Goal: Download file/media

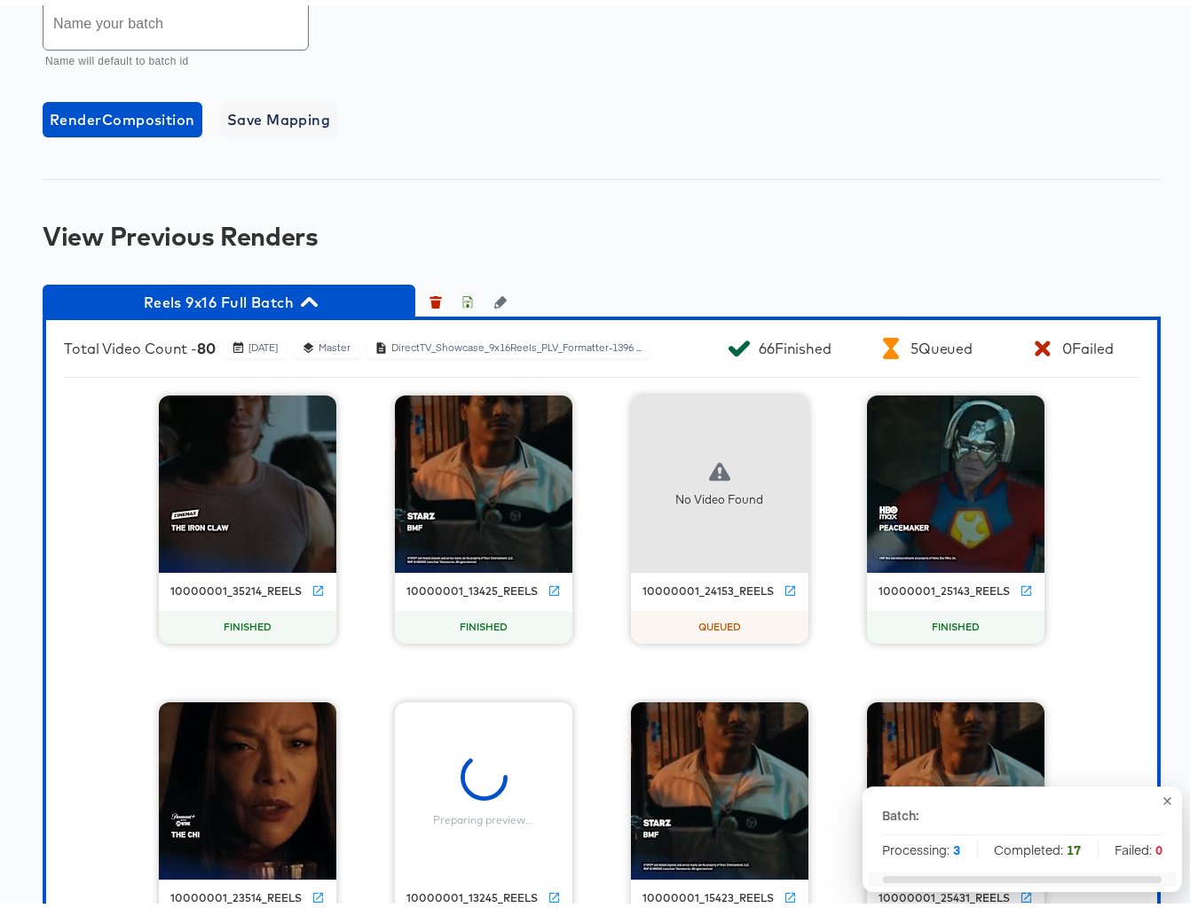
scroll to position [1407, 0]
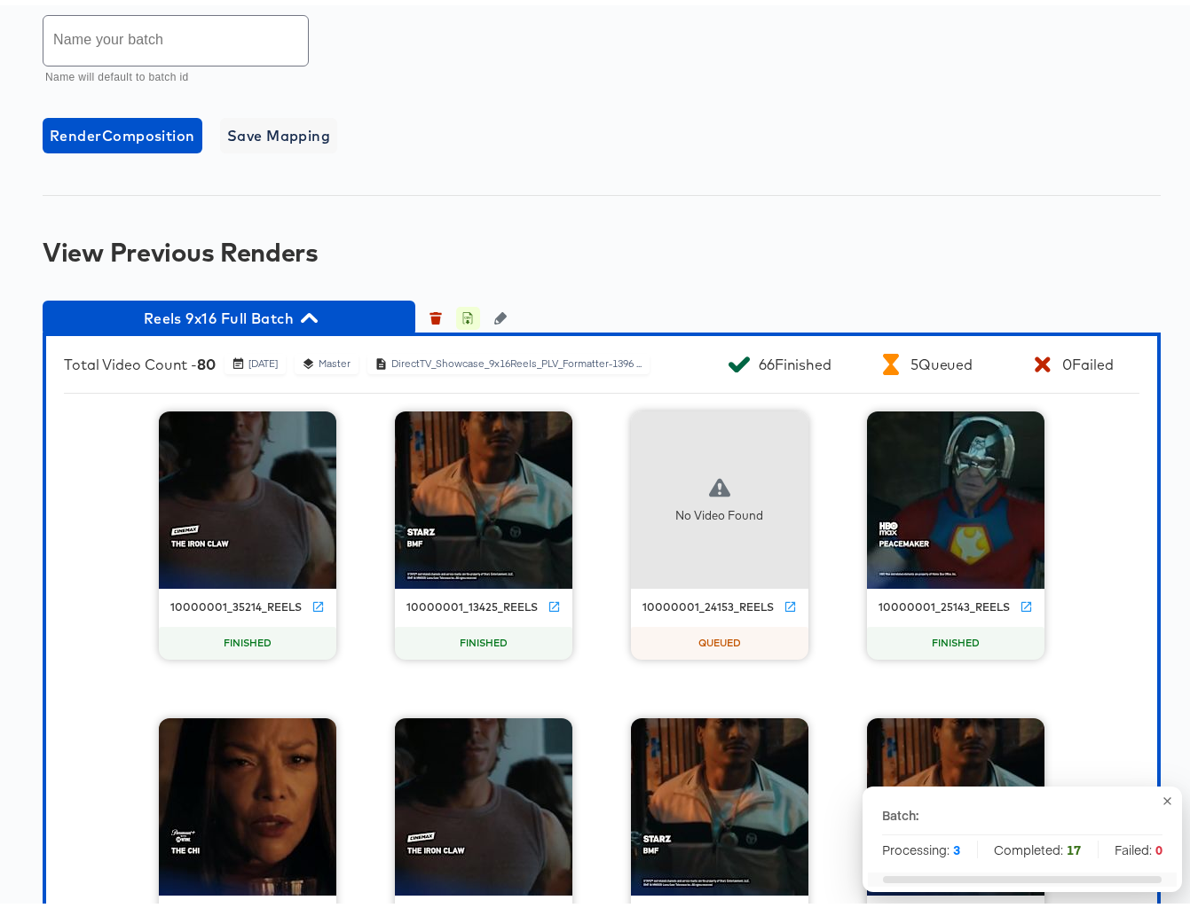
click at [472, 319] on icon "button" at bounding box center [467, 313] width 12 height 12
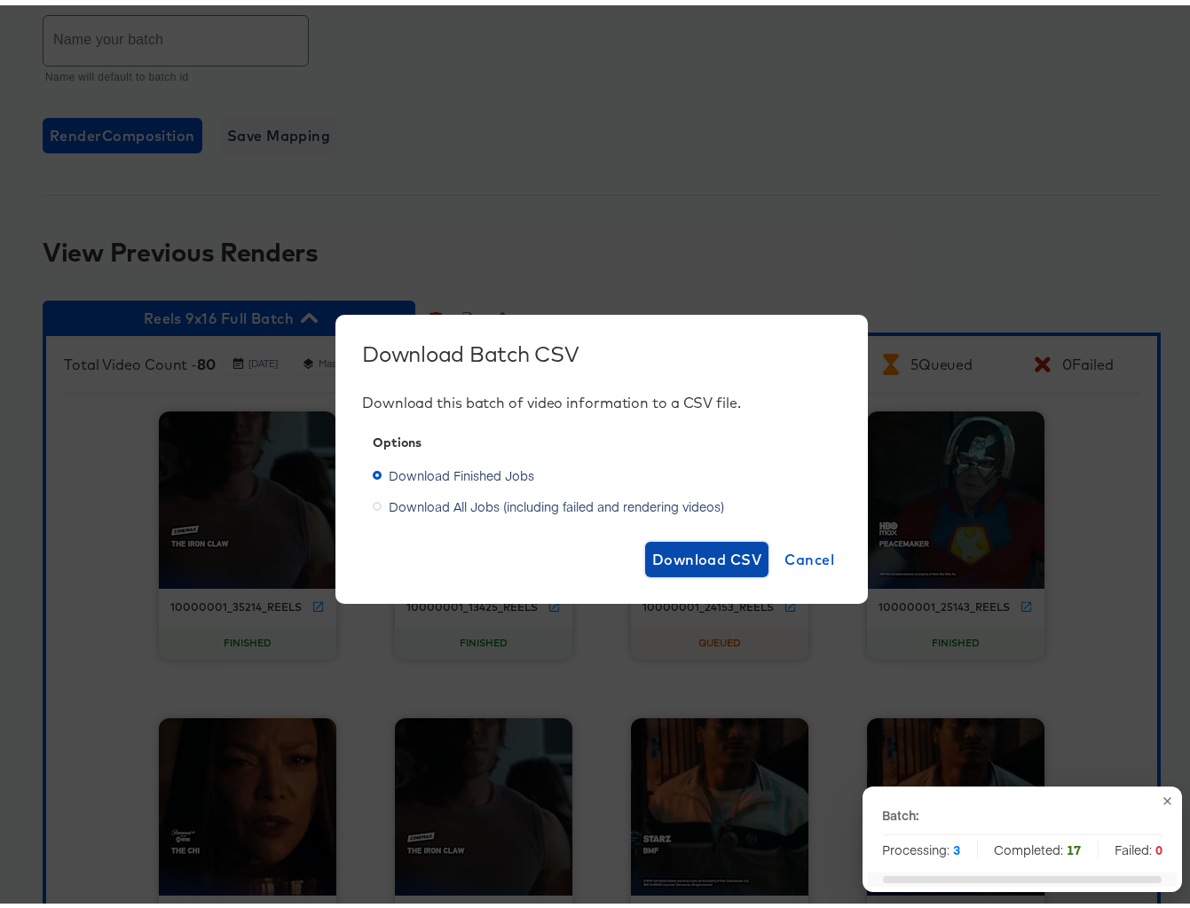
click at [677, 546] on span "Download CSV" at bounding box center [707, 554] width 110 height 25
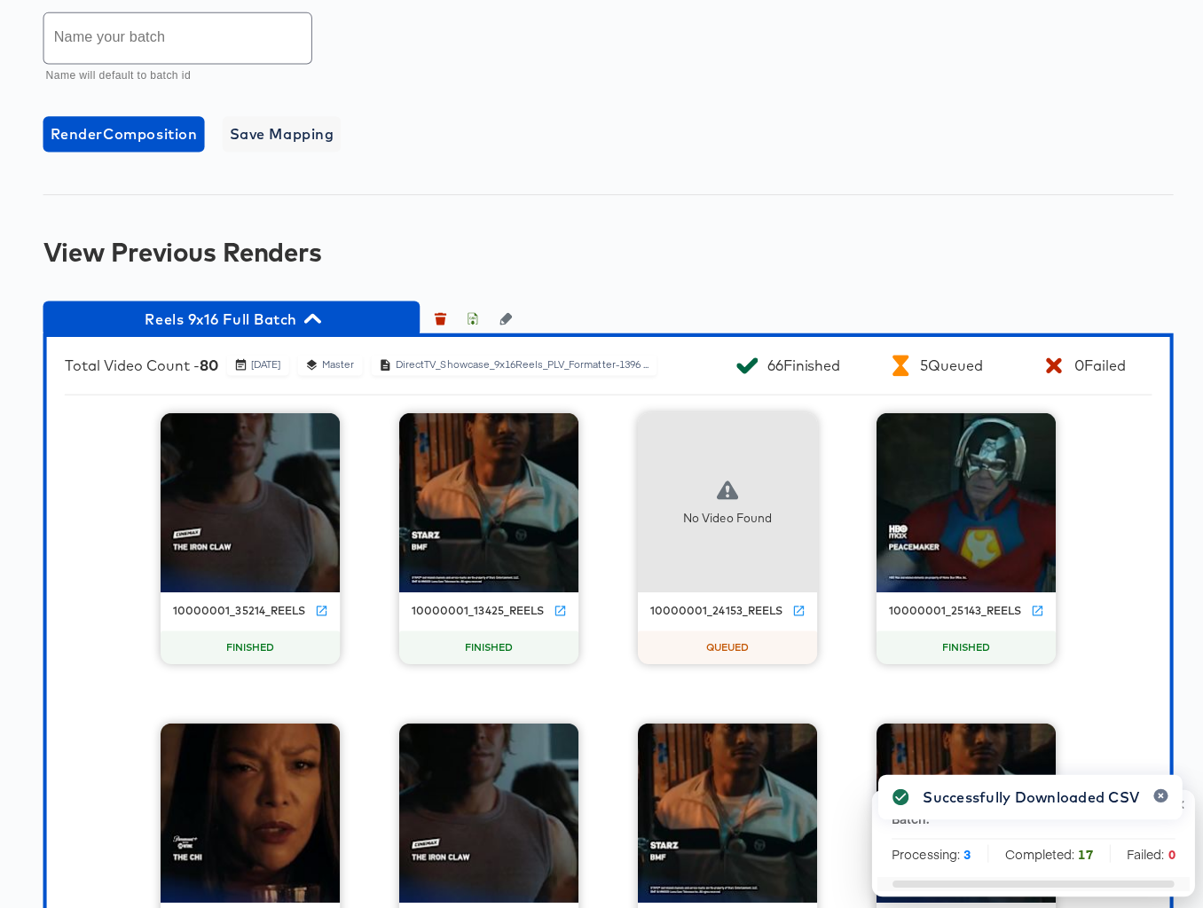
scroll to position [1404, 0]
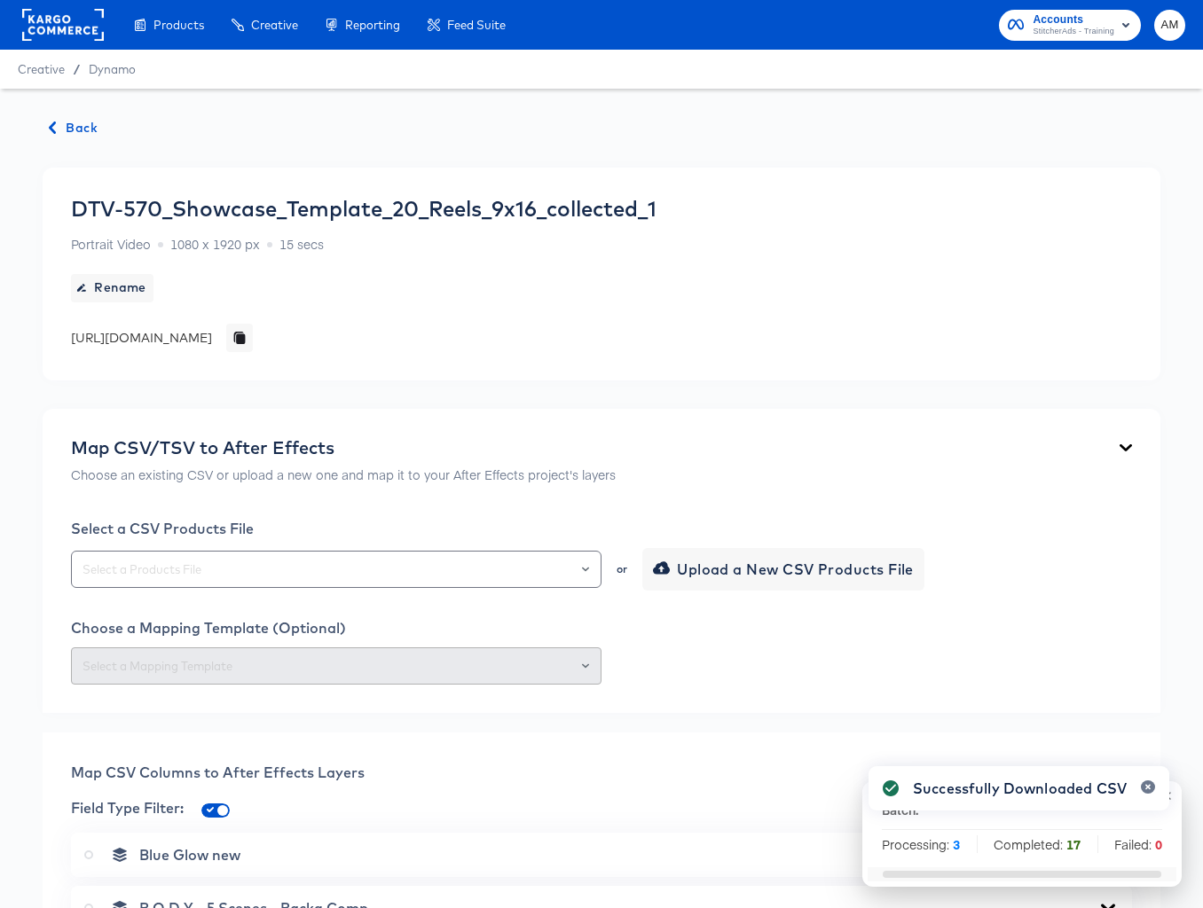
scroll to position [1404, 0]
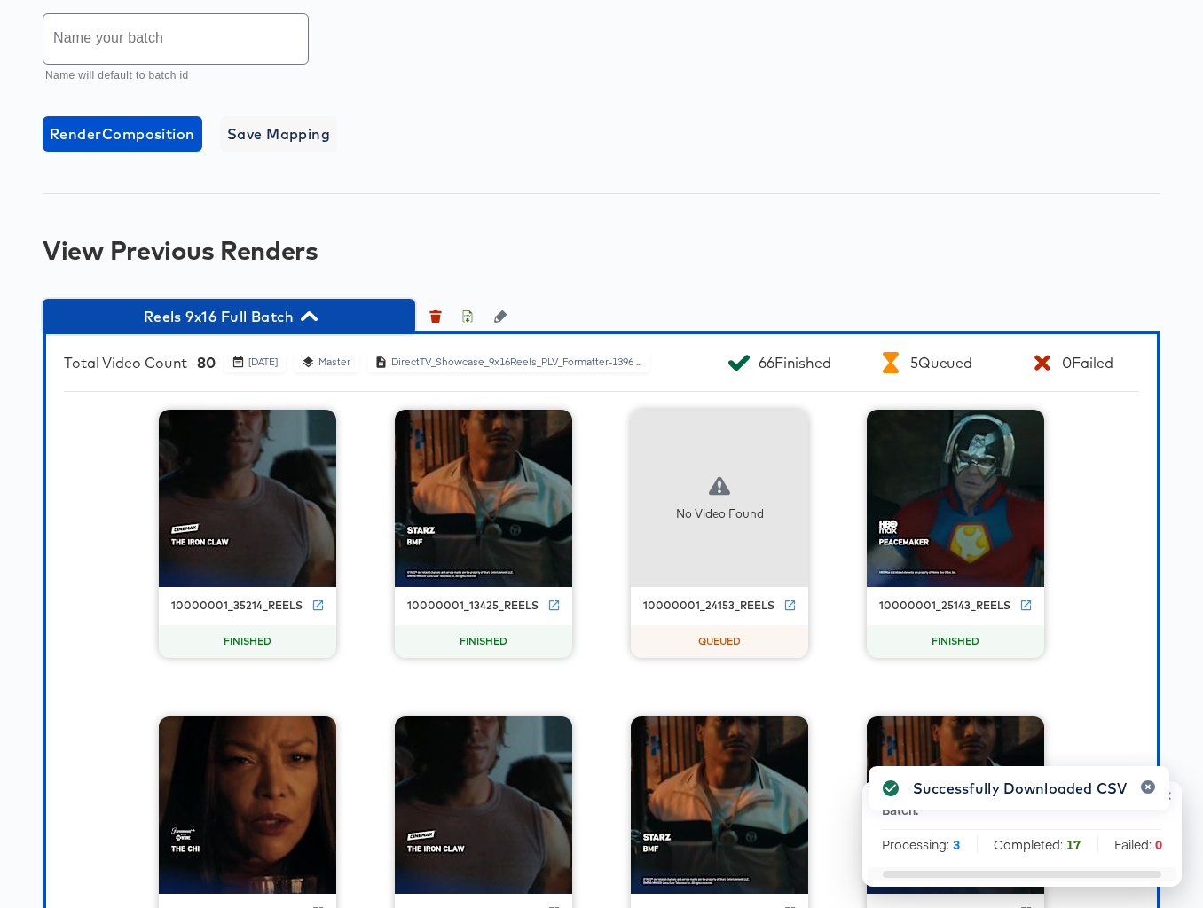
click at [305, 321] on icon "button" at bounding box center [309, 316] width 17 height 10
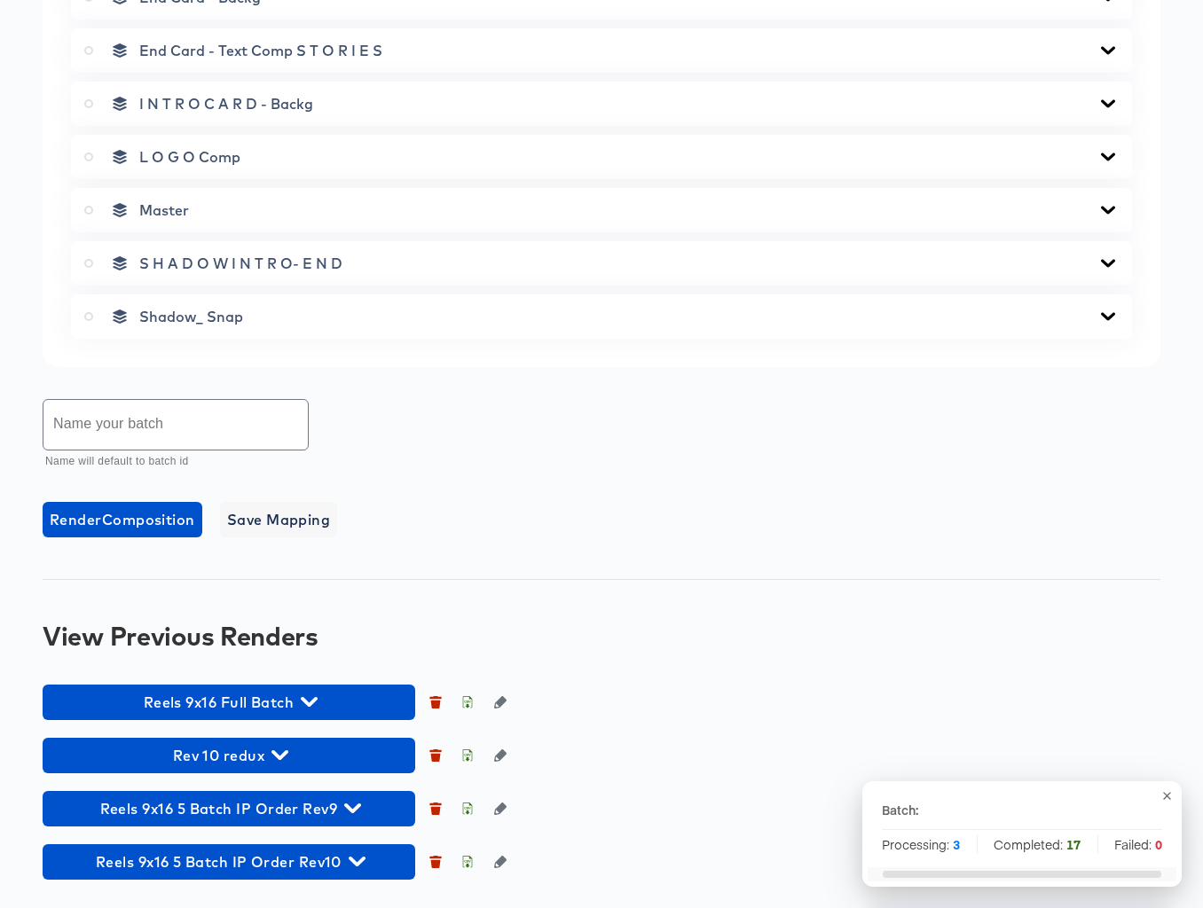
scroll to position [1025, 0]
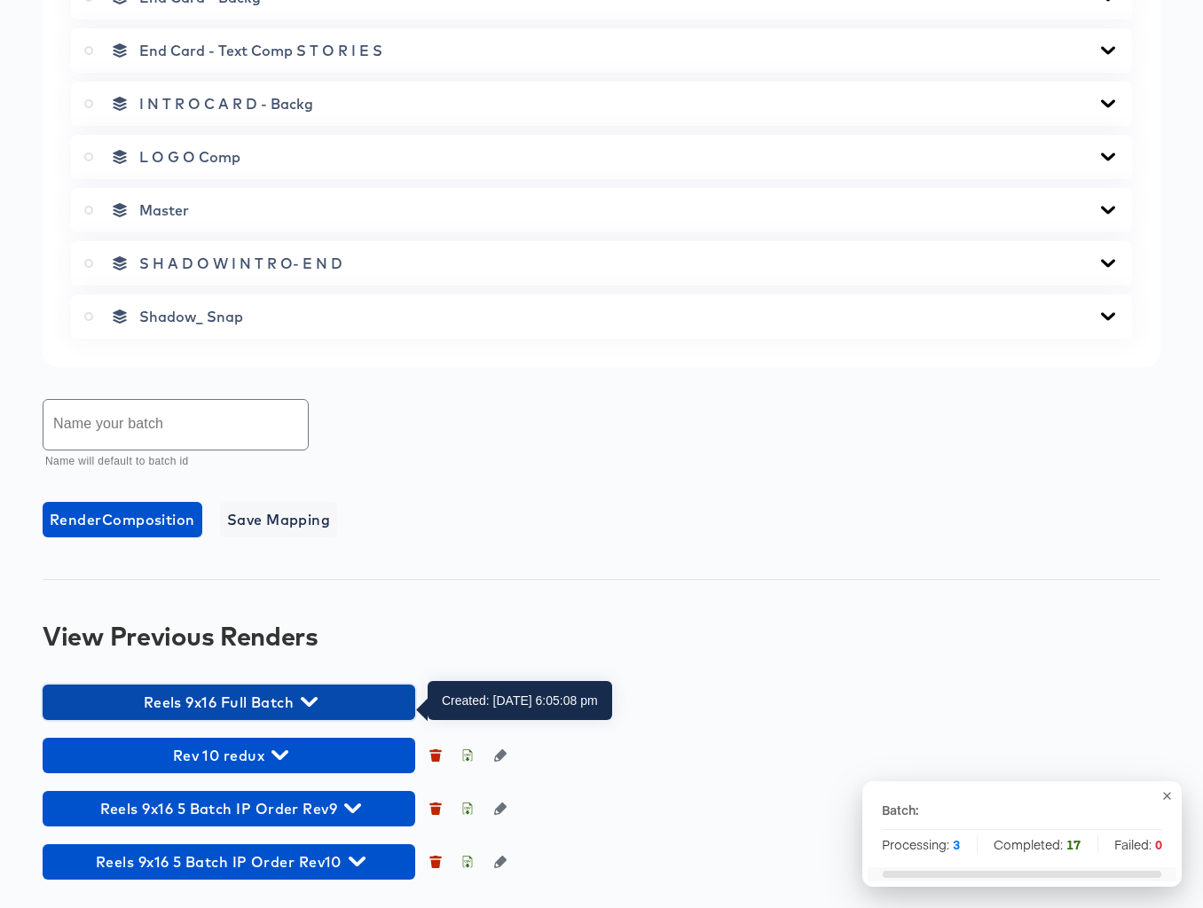
click at [309, 695] on icon "button" at bounding box center [309, 702] width 17 height 17
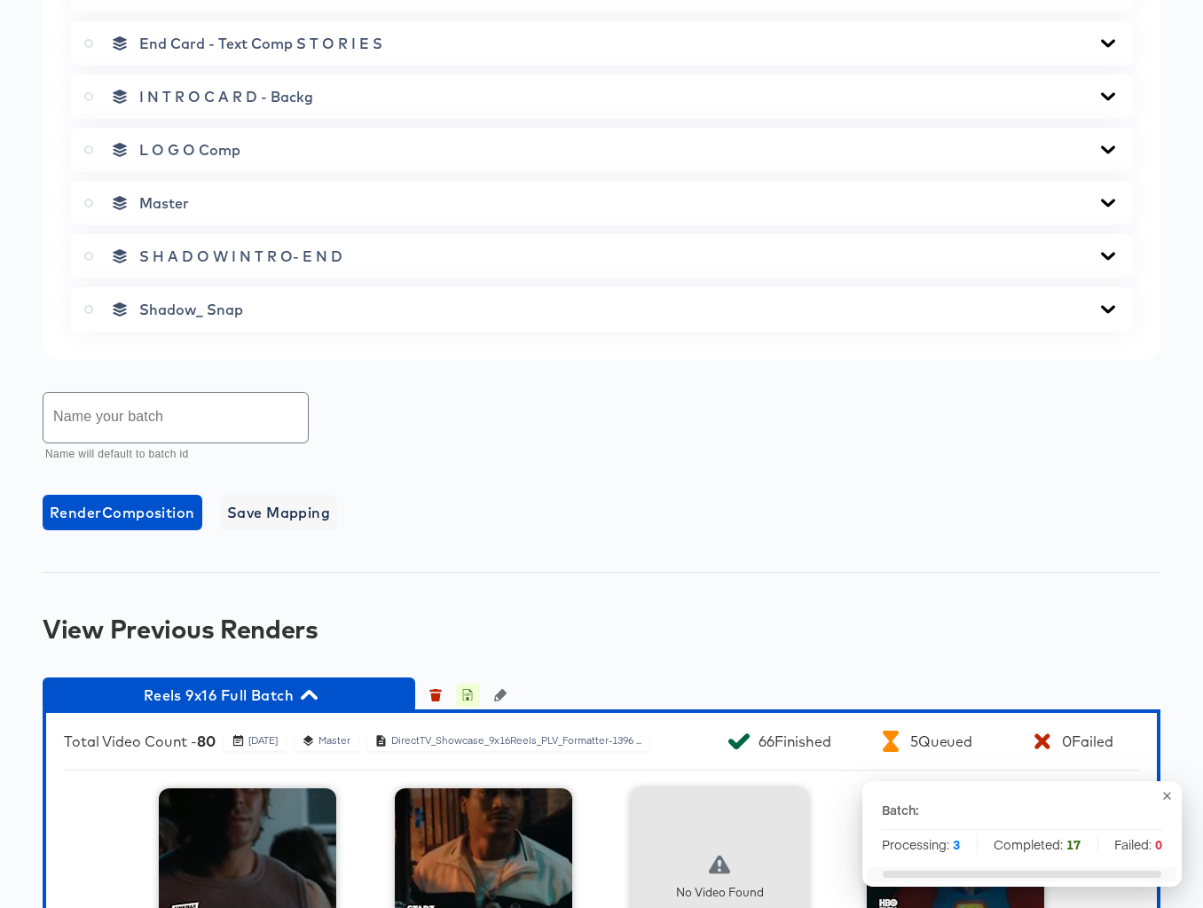
click at [466, 702] on icon "button" at bounding box center [467, 695] width 12 height 12
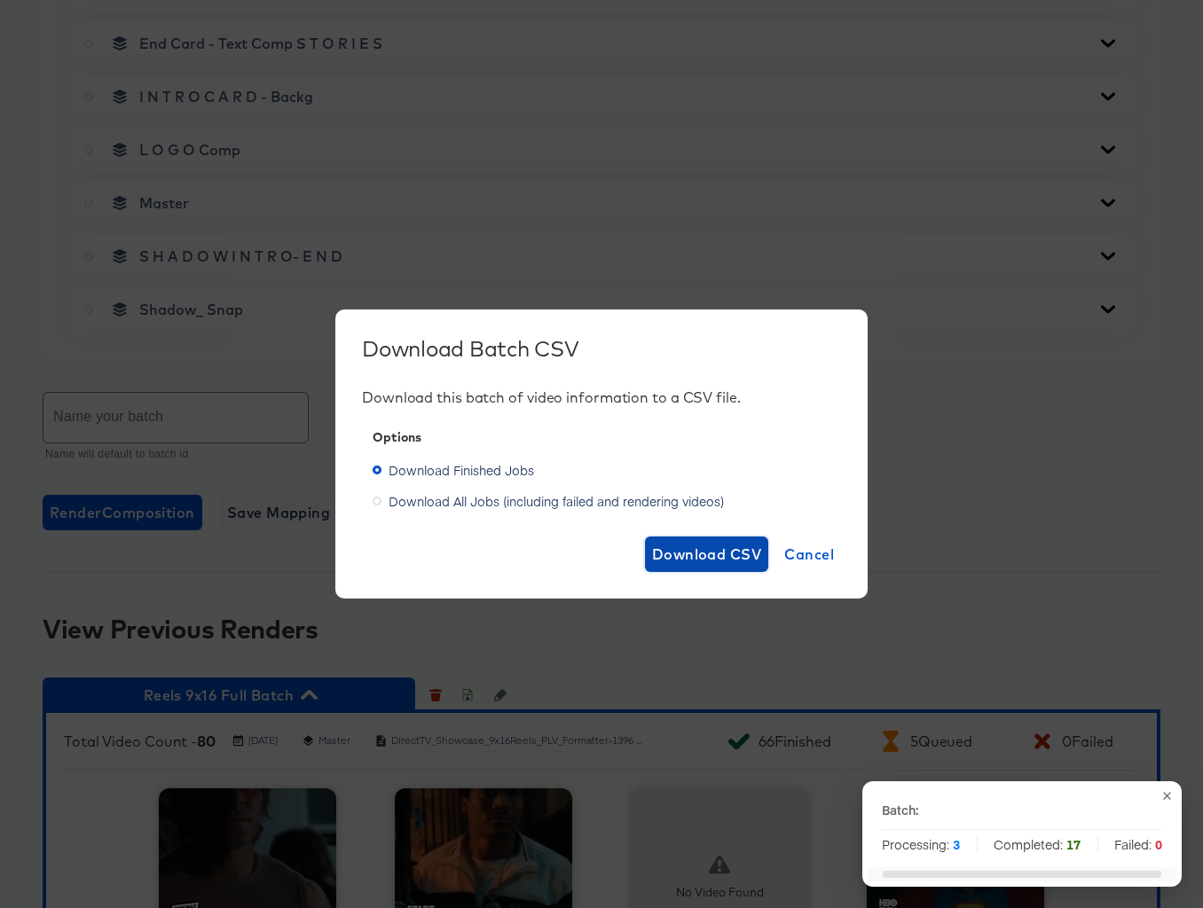
click at [667, 552] on span "Download CSV" at bounding box center [707, 554] width 110 height 25
